Goal: Use online tool/utility: Use online tool/utility

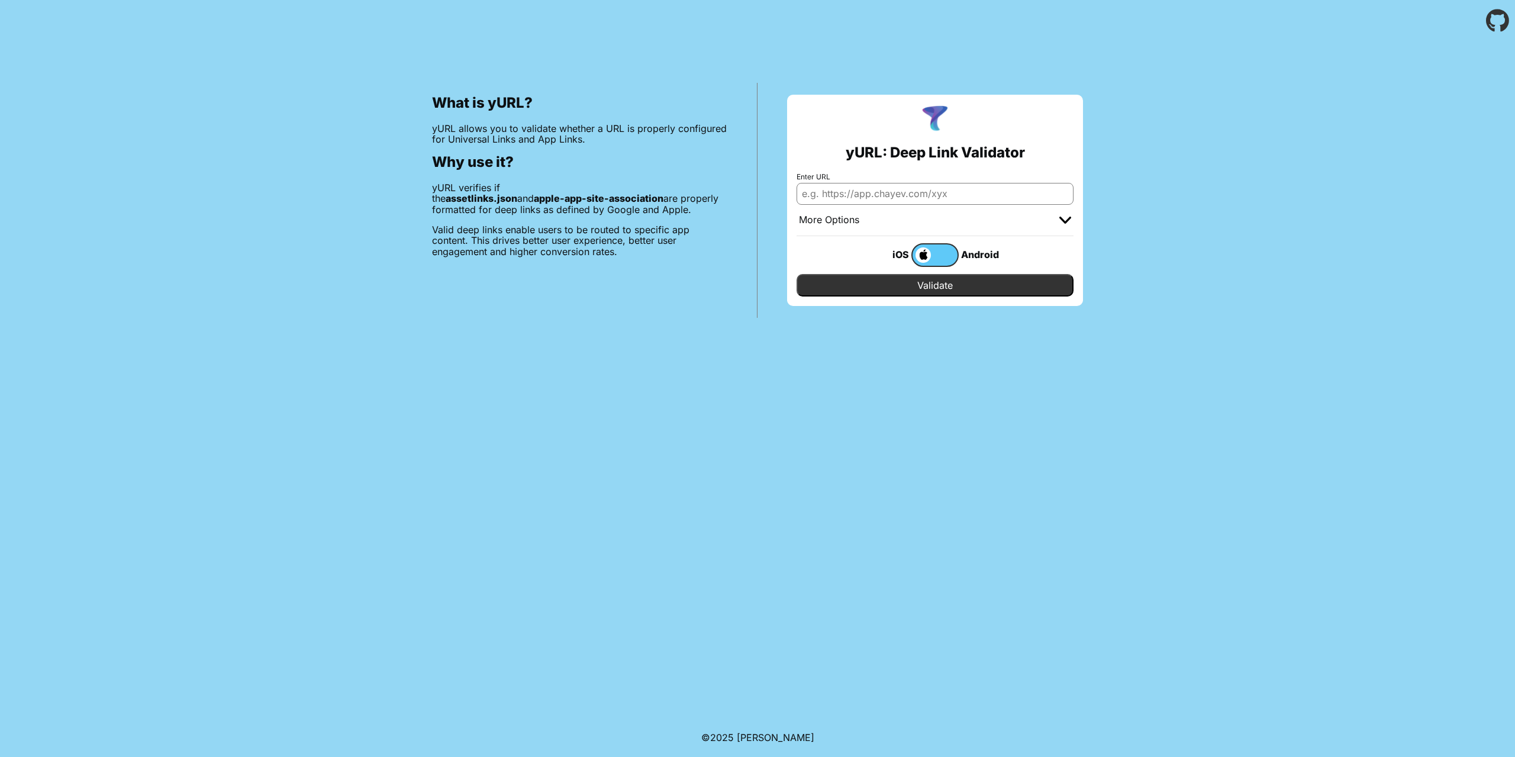
click at [872, 191] on input "Enter URL" at bounding box center [934, 193] width 277 height 21
paste input "[URL][DOMAIN_NAME]"
type input "[URL][DOMAIN_NAME]"
click at [955, 285] on input "Validate" at bounding box center [934, 285] width 277 height 22
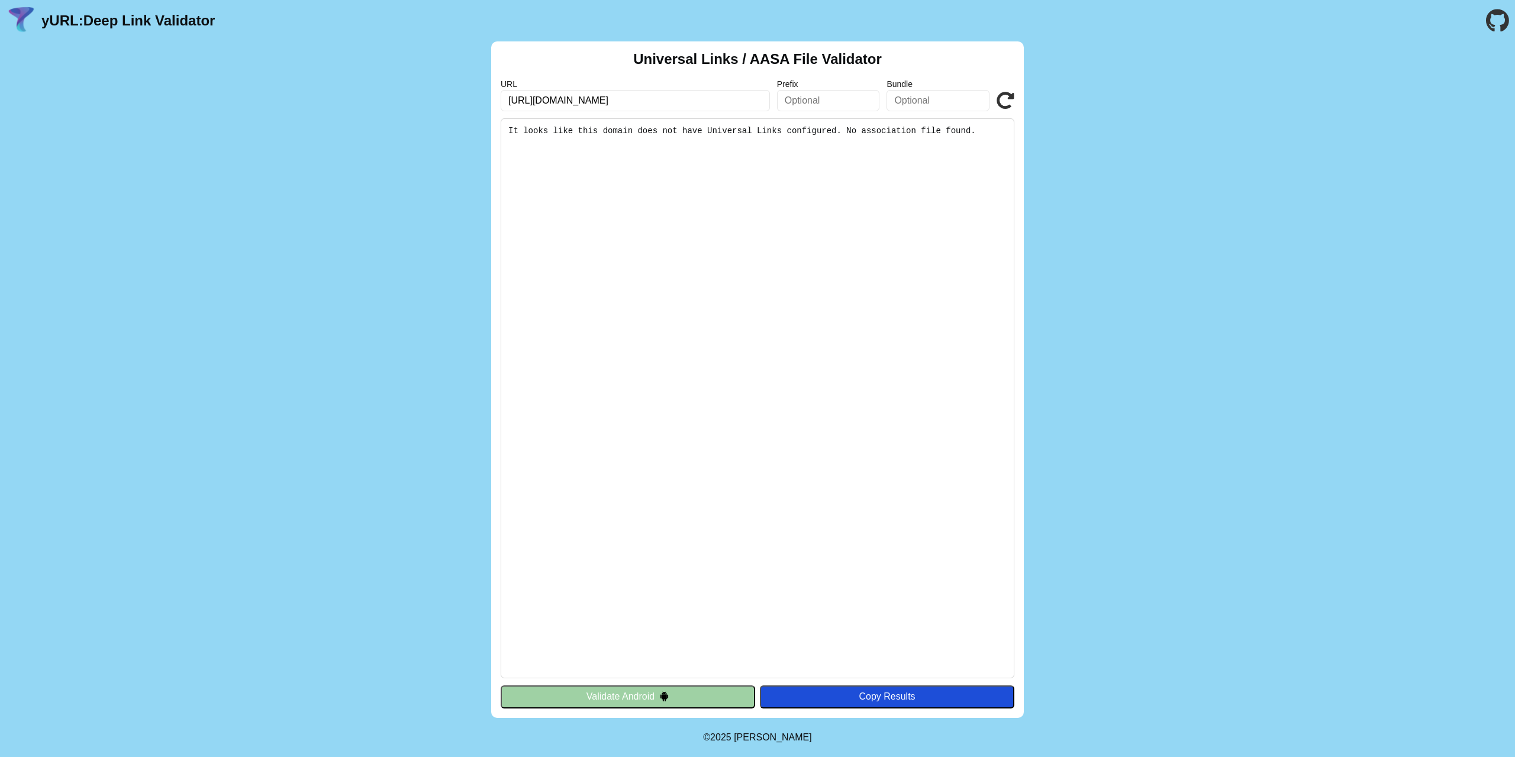
click at [682, 101] on input "[URL][DOMAIN_NAME]" at bounding box center [635, 100] width 269 height 21
type input "https://applink.sports-and-physio.de"
click at [823, 305] on pre "It looks like this domain does not have Universal Links configured. No associat…" at bounding box center [758, 398] width 514 height 560
click at [640, 698] on button "Validate Android" at bounding box center [628, 696] width 254 height 22
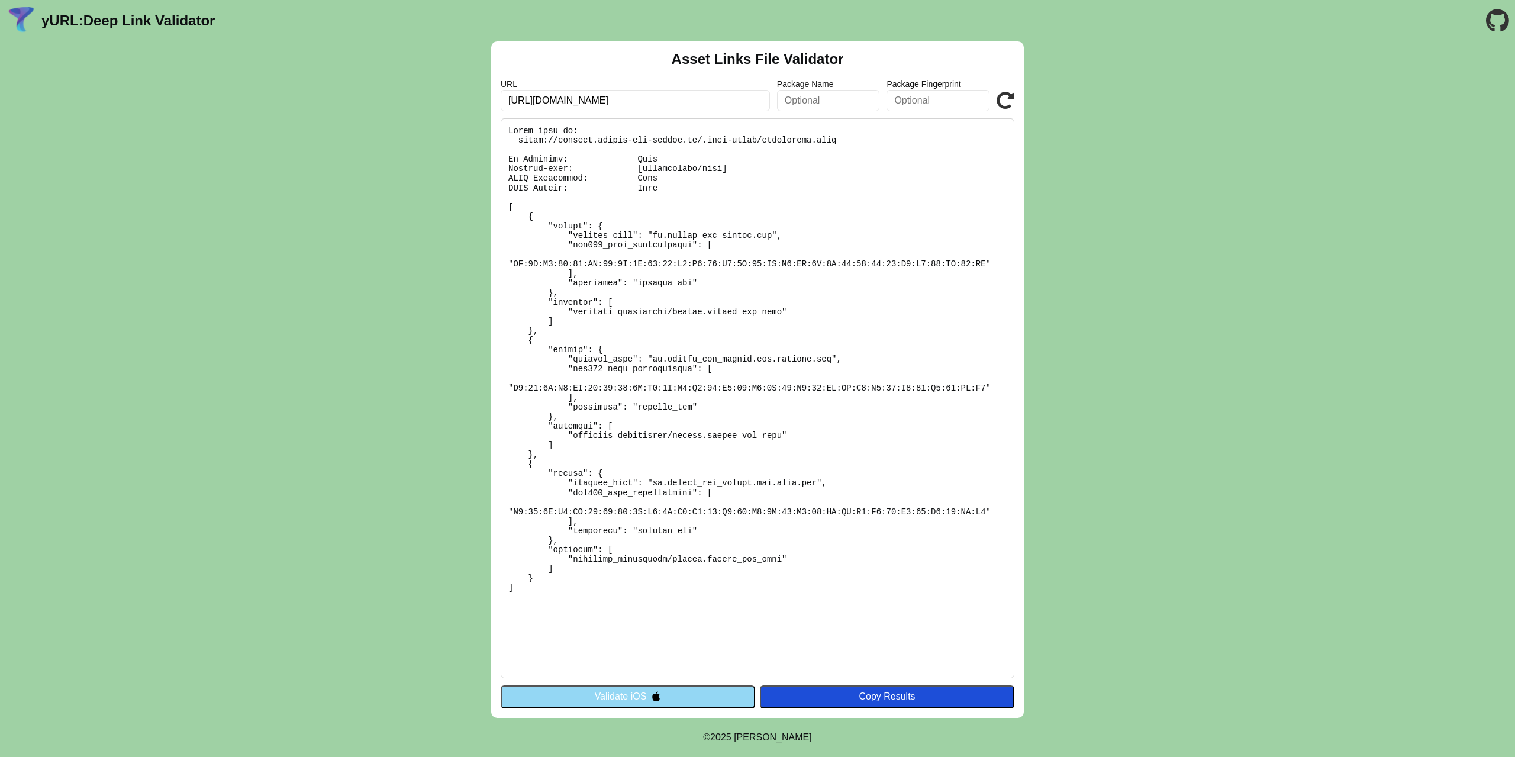
click at [651, 698] on img at bounding box center [656, 696] width 10 height 10
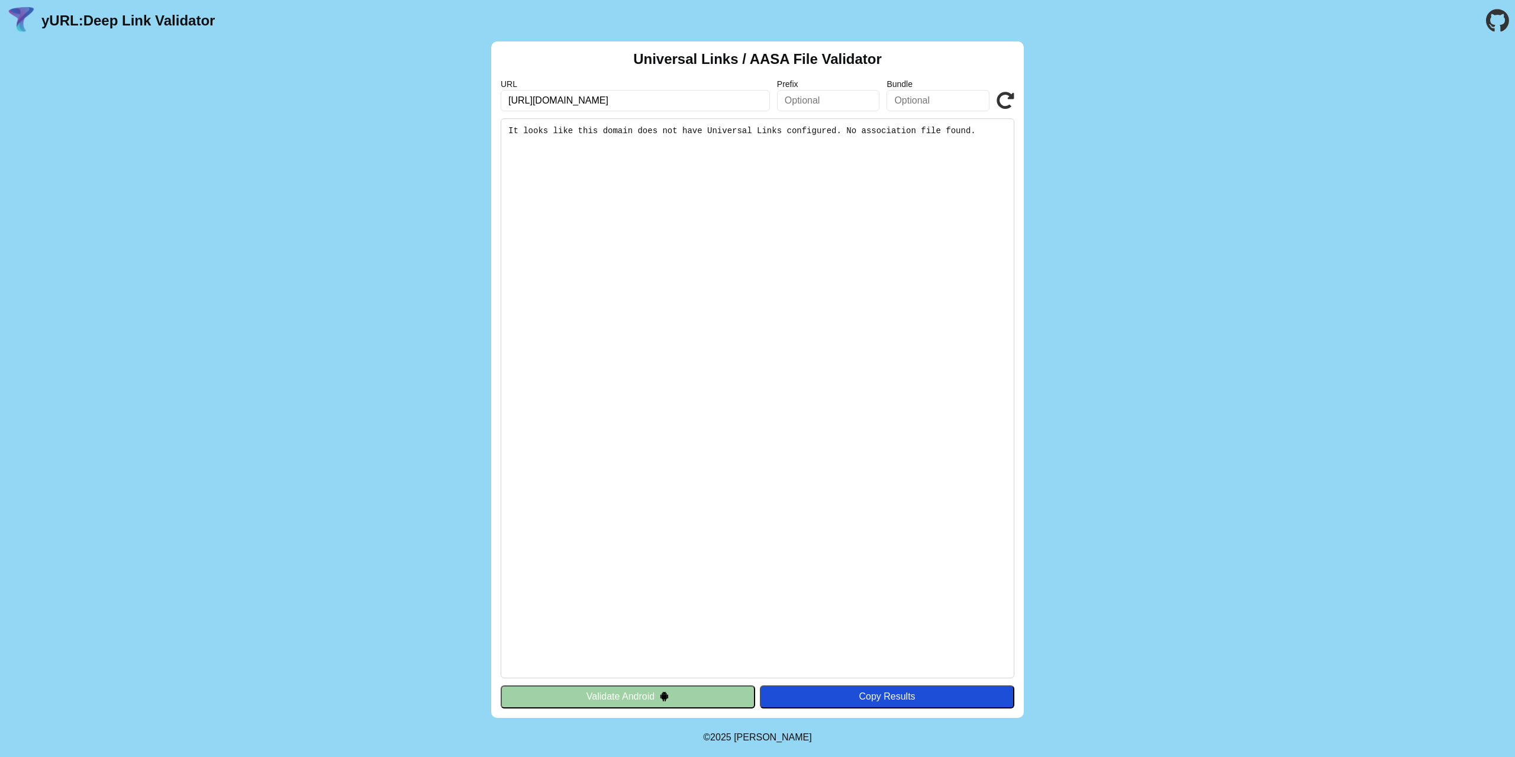
click at [484, 178] on div "Universal Links / AASA File Validator URL https://applink.sports-and-physio.de/…" at bounding box center [757, 379] width 1515 height 676
click at [1009, 99] on icon at bounding box center [1005, 101] width 18 height 18
click at [1009, 94] on icon at bounding box center [1005, 101] width 18 height 18
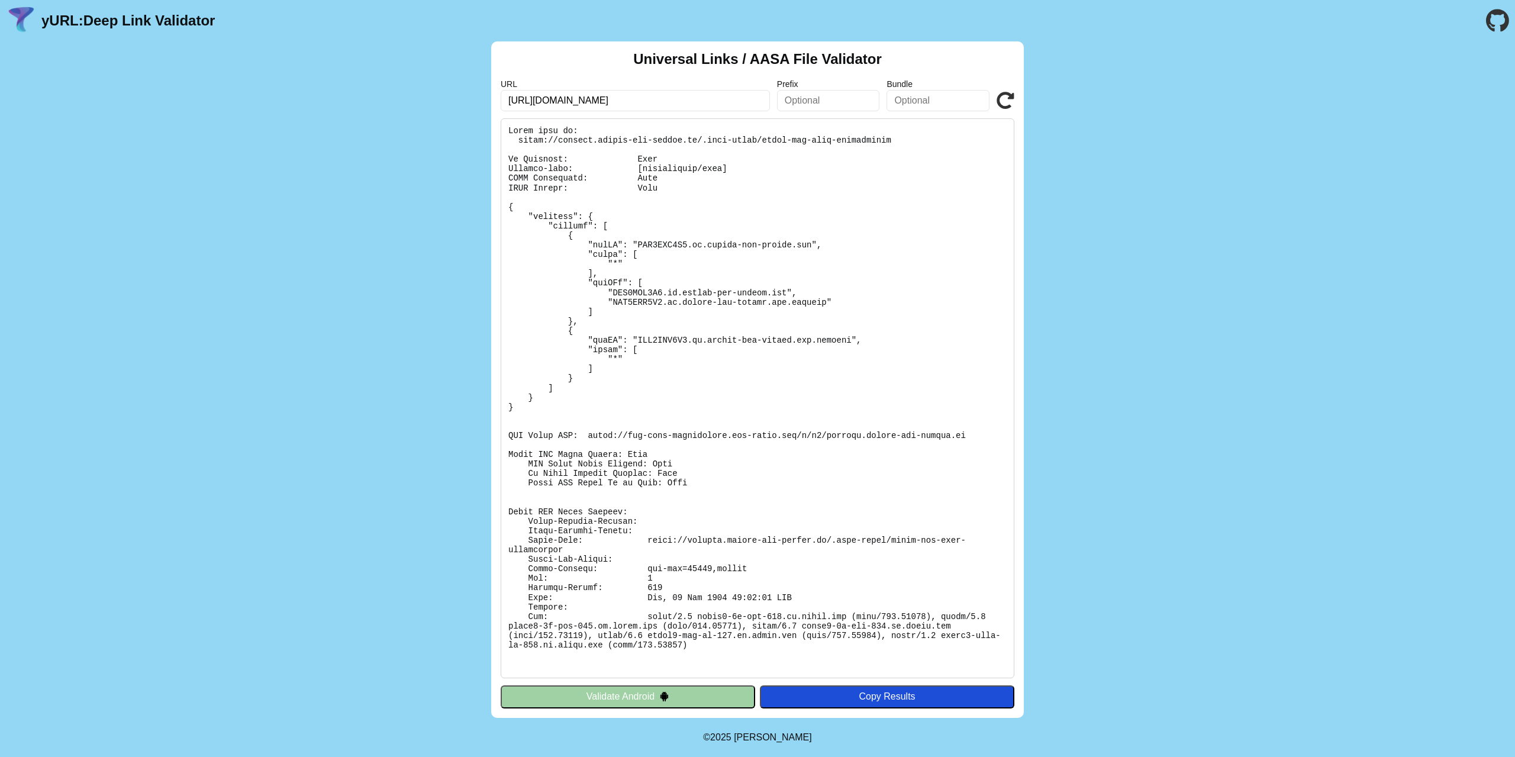
click at [609, 694] on button "Validate Android" at bounding box center [628, 696] width 254 height 22
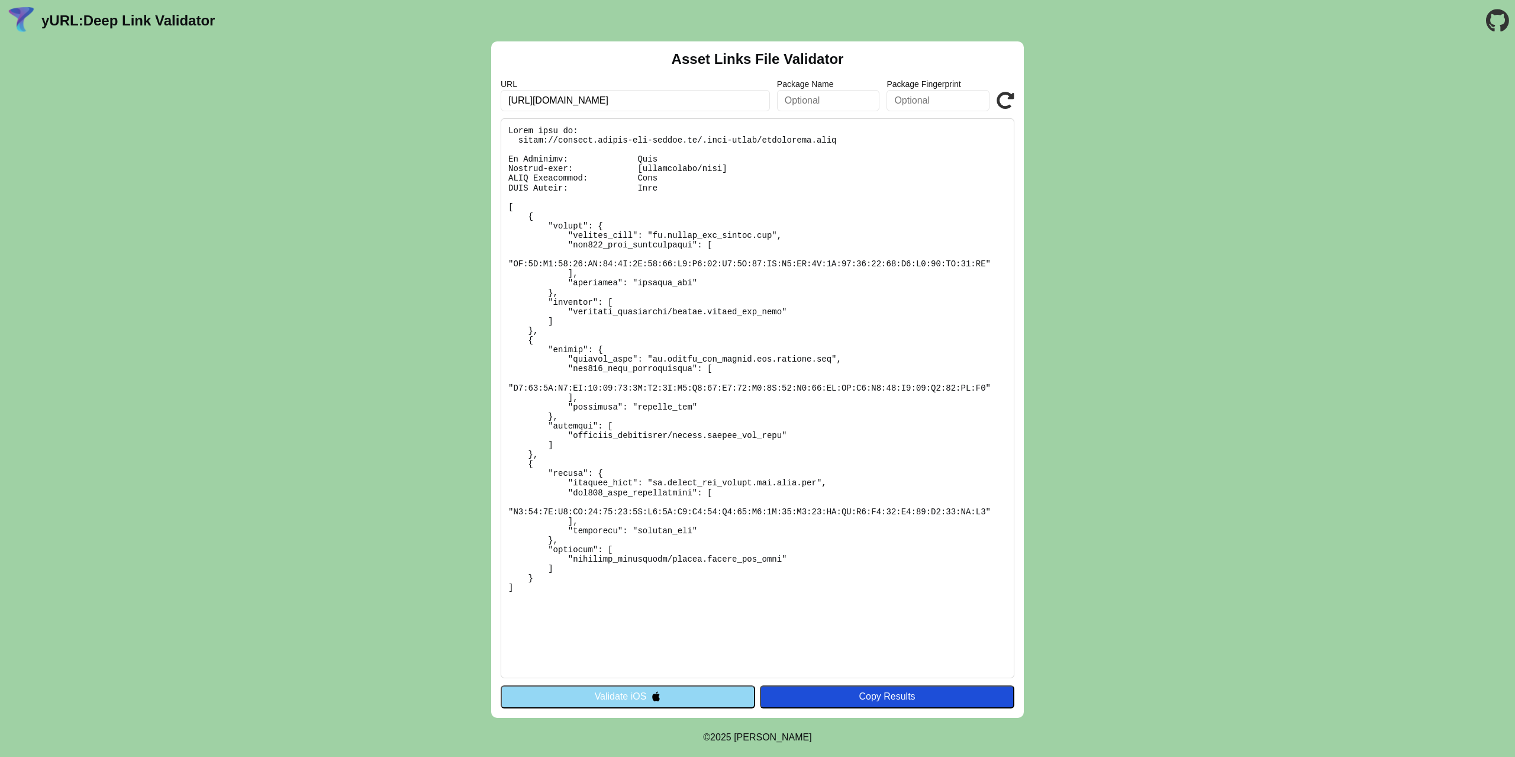
click at [606, 698] on button "Validate iOS" at bounding box center [628, 696] width 254 height 22
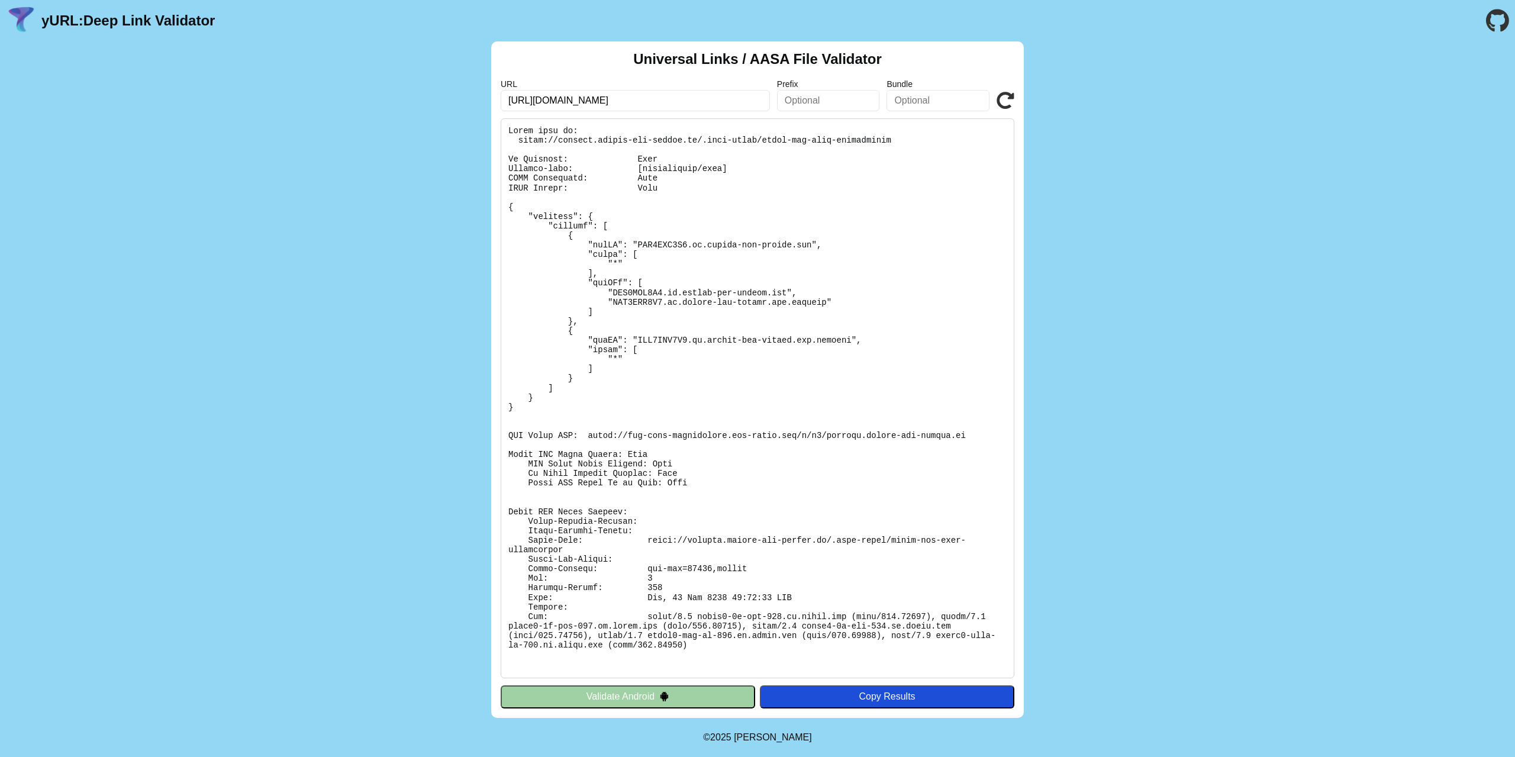
click at [606, 698] on button "Validate Android" at bounding box center [628, 696] width 254 height 22
